Goal: Information Seeking & Learning: Learn about a topic

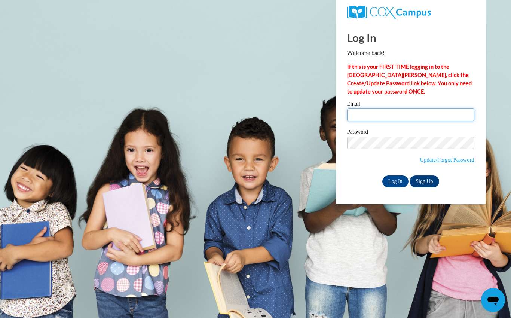
click at [384, 116] on input "Email" at bounding box center [410, 115] width 127 height 13
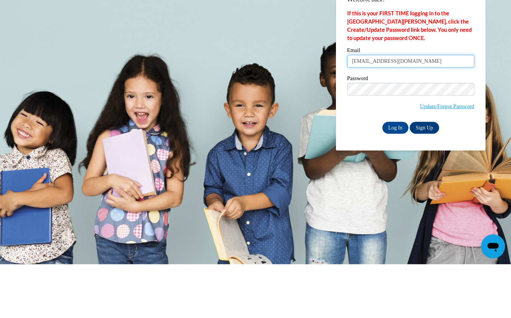
type input "[EMAIL_ADDRESS][DOMAIN_NAME]"
click at [394, 175] on input "Log In" at bounding box center [395, 181] width 26 height 12
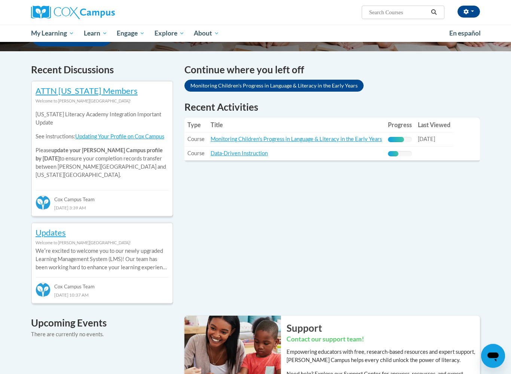
scroll to position [212, 0]
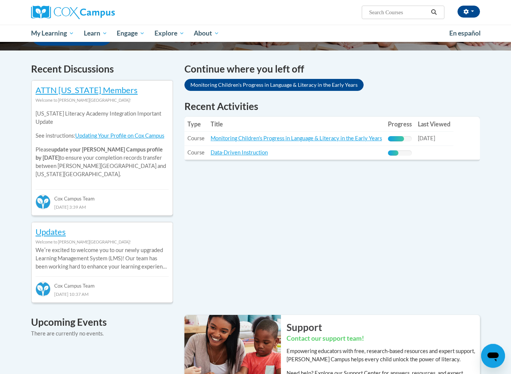
click at [300, 141] on link "Monitoring Children's Progress in Language & Literacy in the Early Years" at bounding box center [296, 138] width 171 height 6
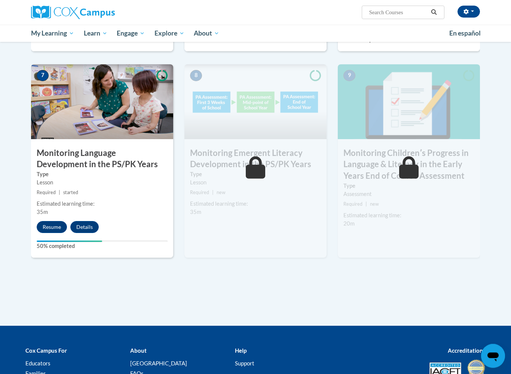
scroll to position [573, 0]
click at [46, 223] on button "Resume" at bounding box center [52, 227] width 30 height 12
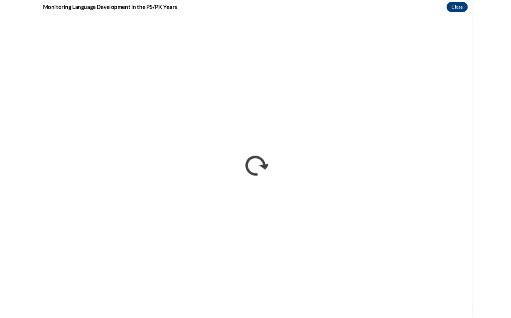
scroll to position [0, 0]
